Goal: Information Seeking & Learning: Understand process/instructions

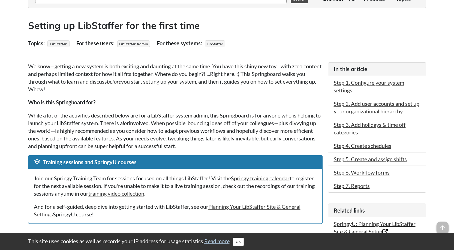
scroll to position [109, 0]
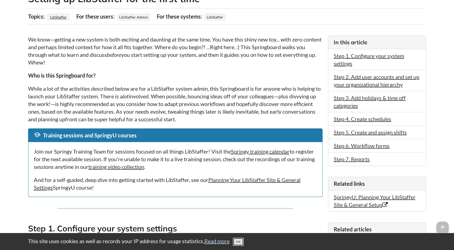
click at [242, 240] on button "OK" at bounding box center [238, 241] width 11 height 8
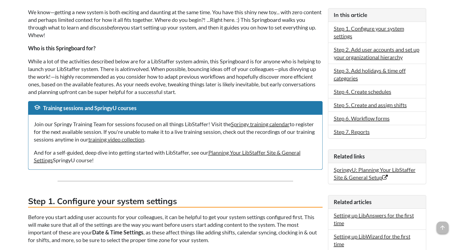
scroll to position [0, 0]
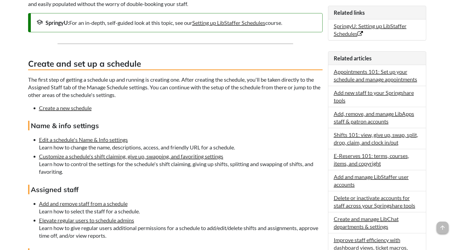
scroll to position [218, 0]
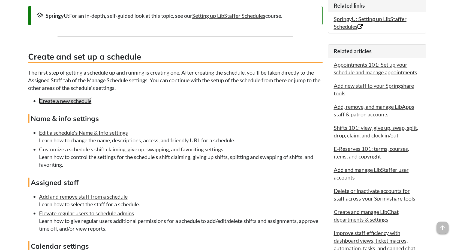
click at [79, 100] on link "Create a new schedule" at bounding box center [65, 100] width 53 height 7
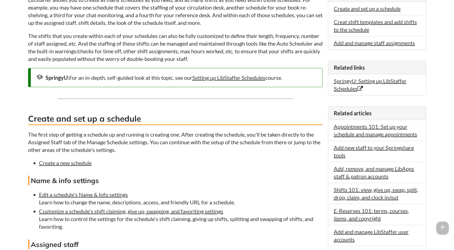
scroll to position [164, 0]
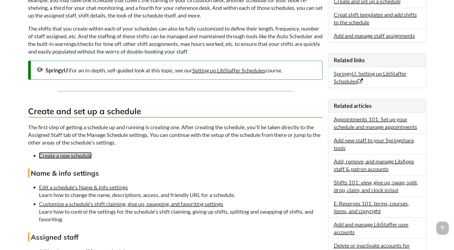
click at [83, 154] on link "Create a new schedule" at bounding box center [65, 155] width 53 height 7
